Goal: Transaction & Acquisition: Purchase product/service

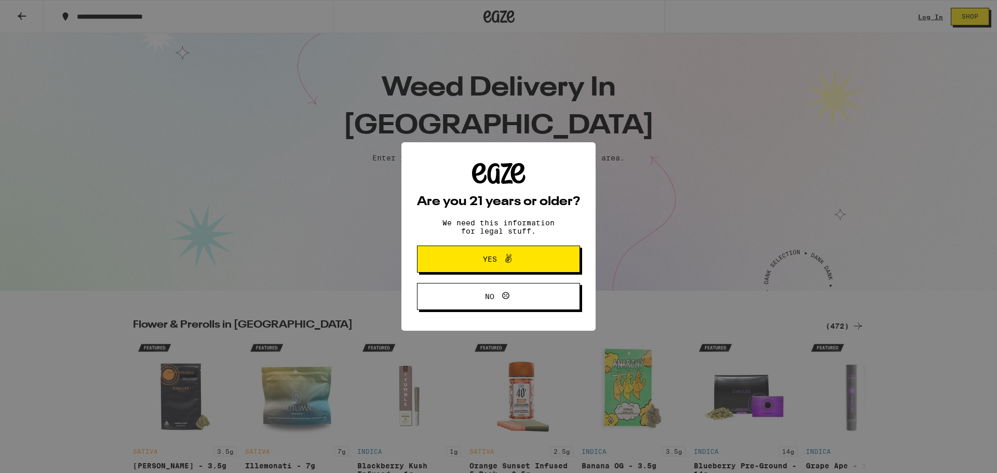
click at [476, 248] on button "Yes" at bounding box center [498, 259] width 163 height 27
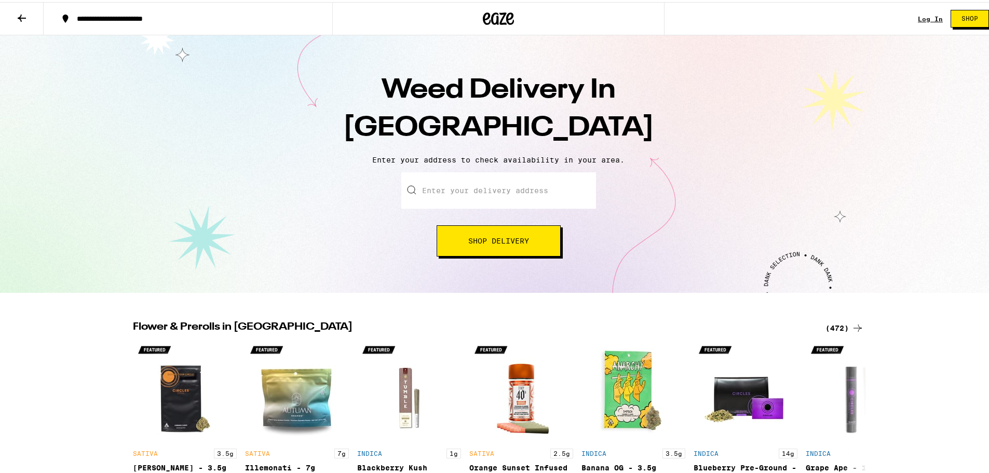
click at [500, 184] on input "Enter your delivery address" at bounding box center [498, 188] width 195 height 36
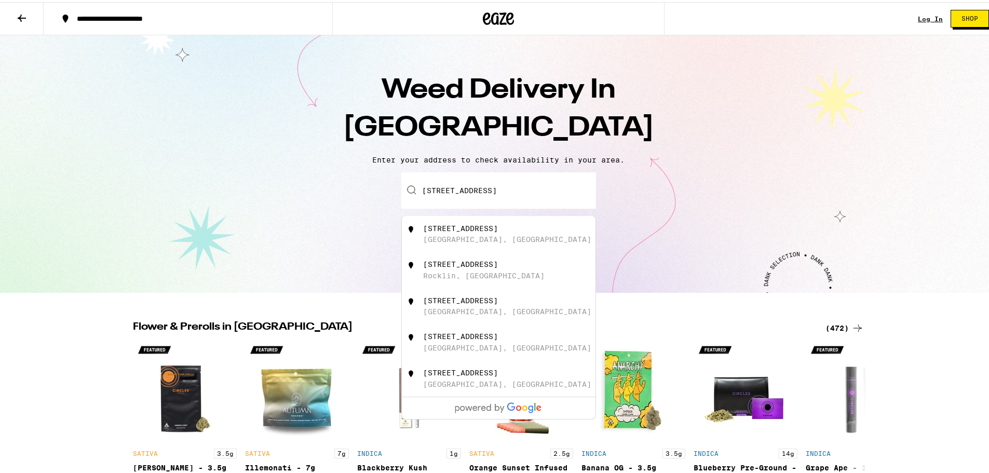
click at [498, 230] on div "[STREET_ADDRESS]" at bounding box center [515, 232] width 185 height 20
type input "[STREET_ADDRESS]"
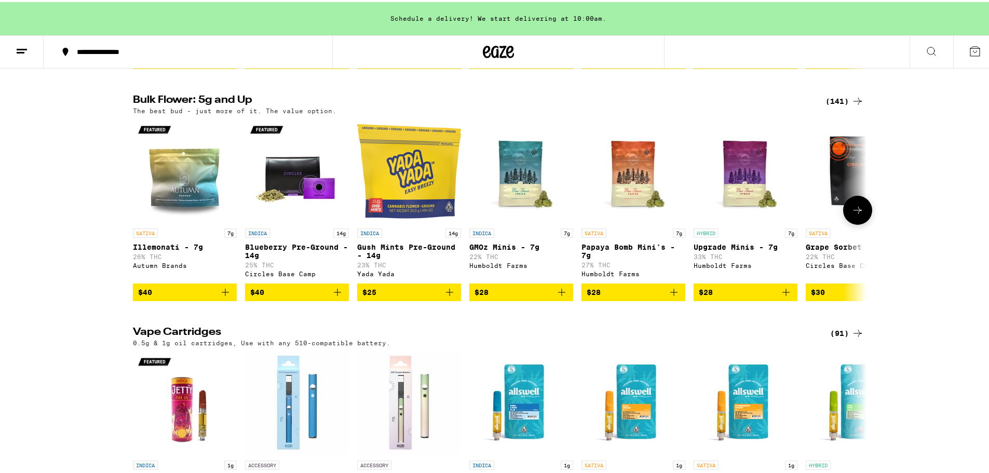
scroll to position [1526, 0]
